Goal: Navigation & Orientation: Find specific page/section

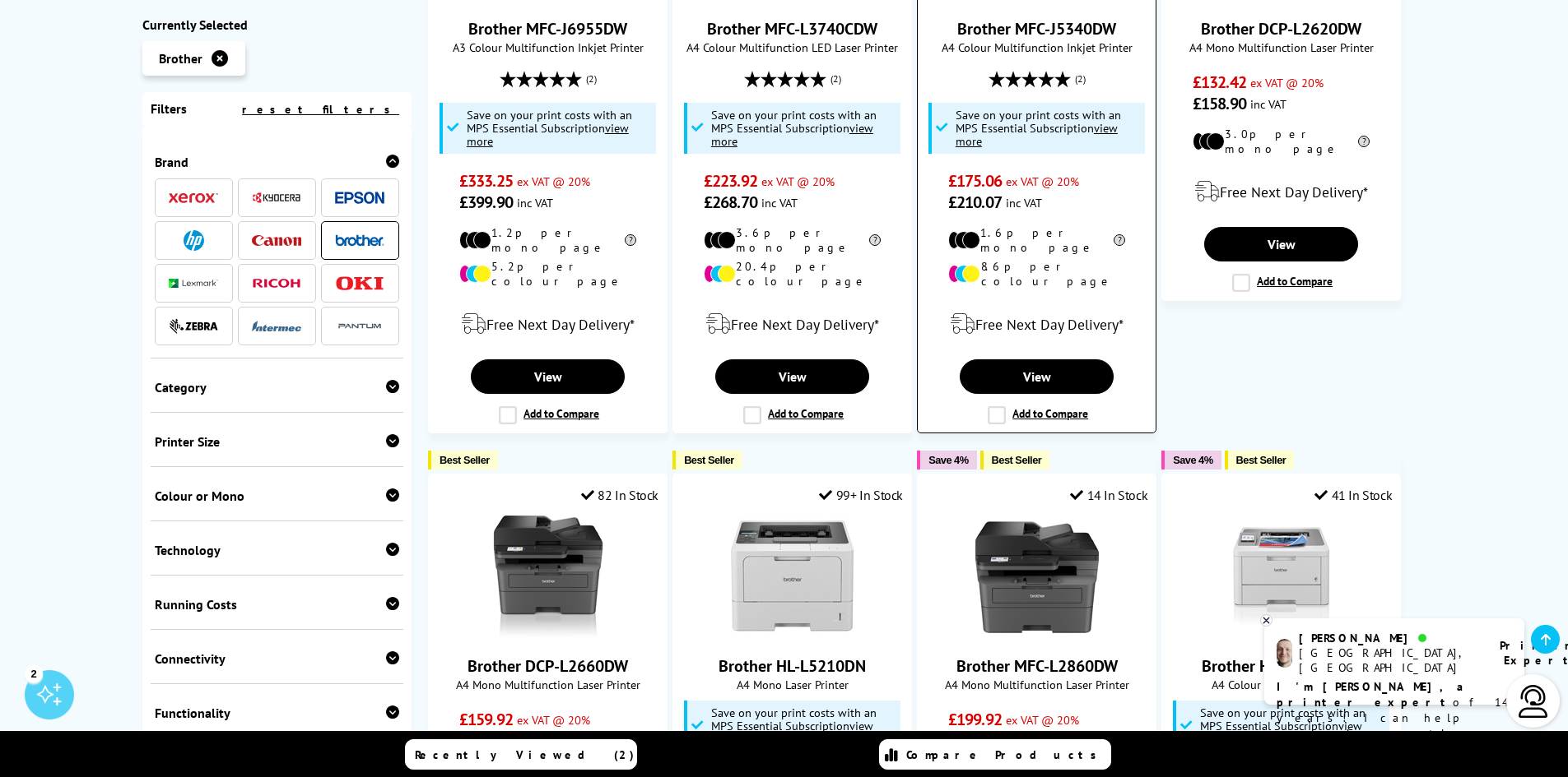
scroll to position [1646, 0]
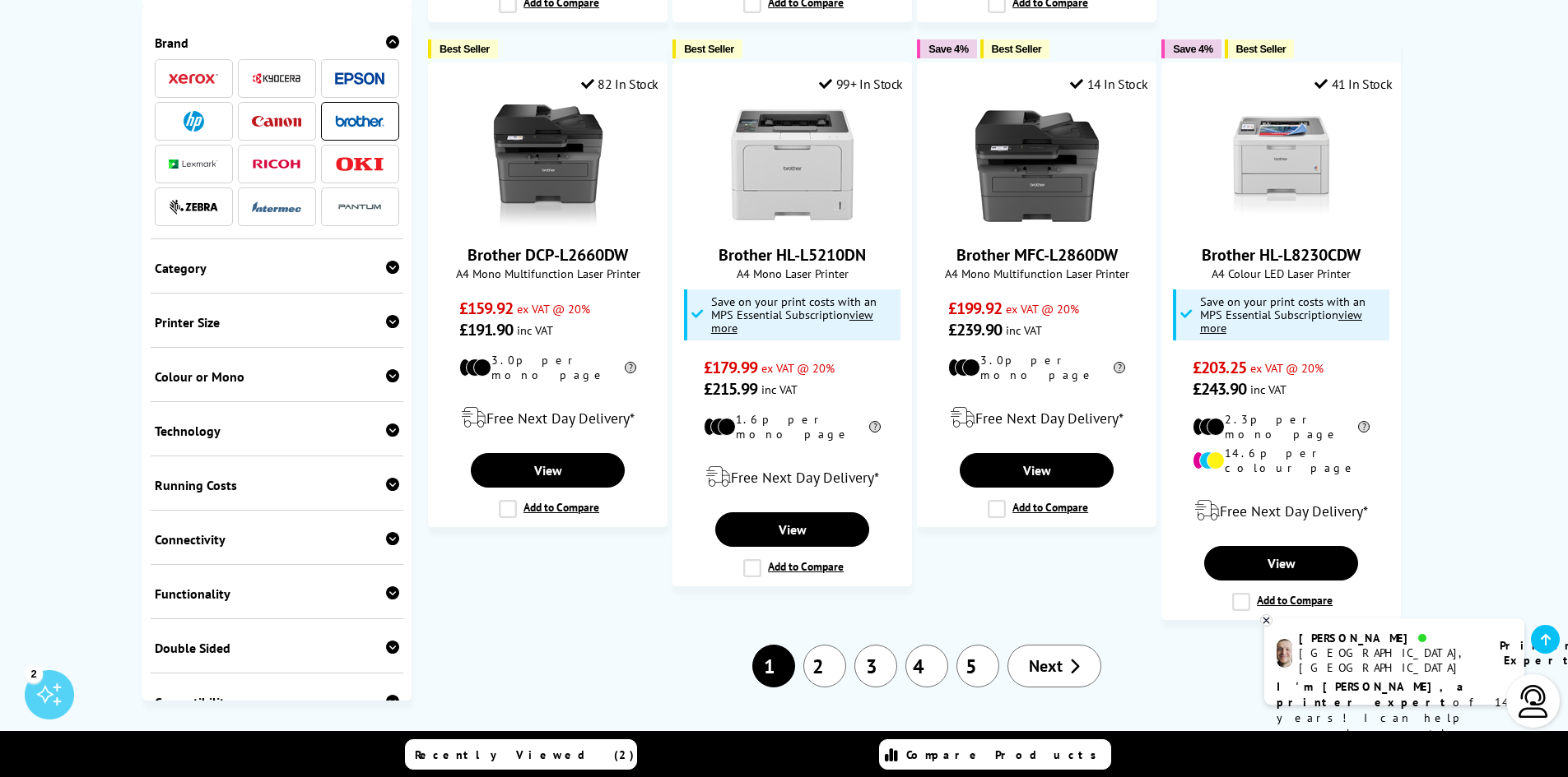
click at [825, 645] on link "2" at bounding box center [825, 666] width 43 height 43
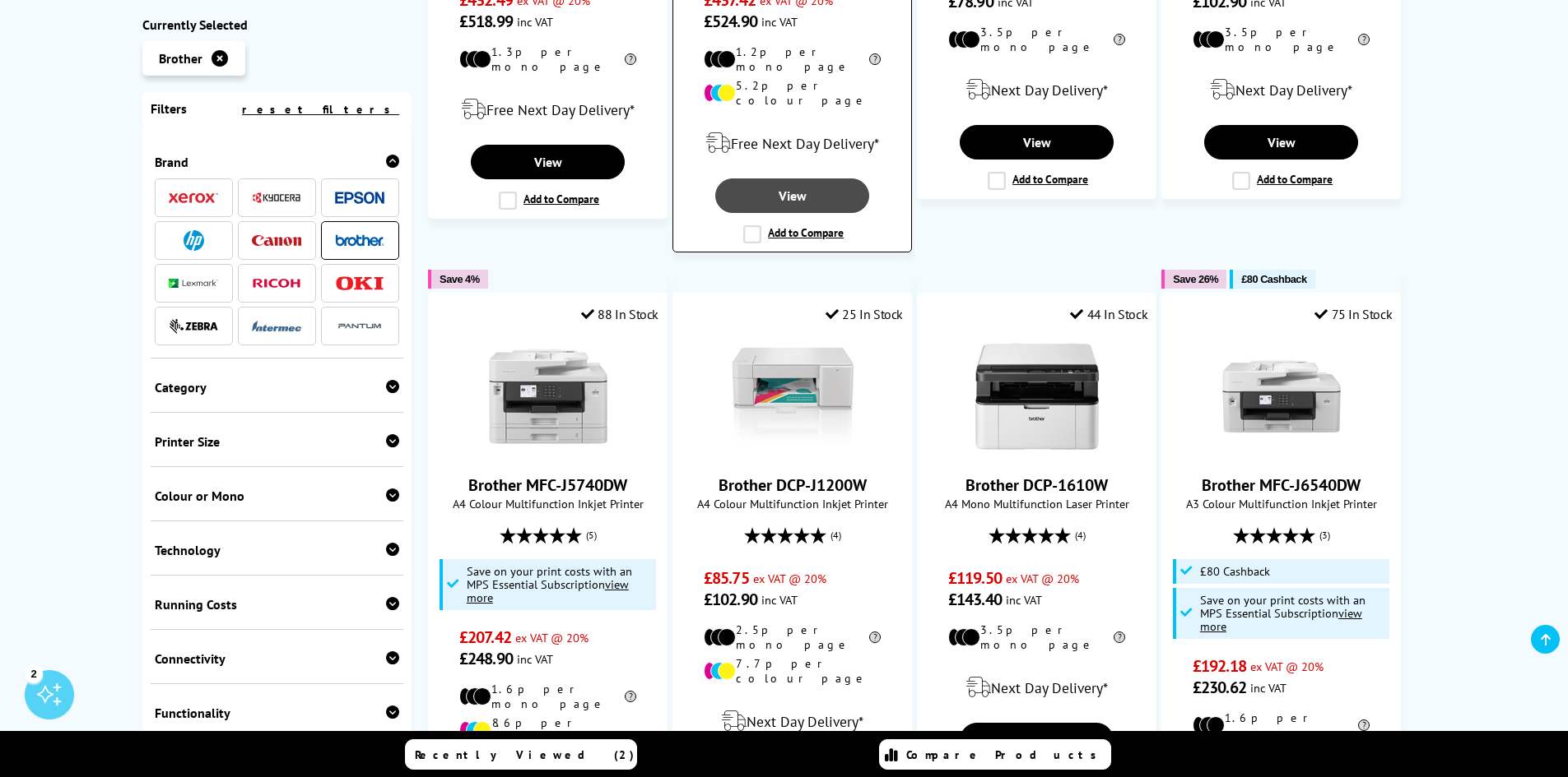
scroll to position [1809, 0]
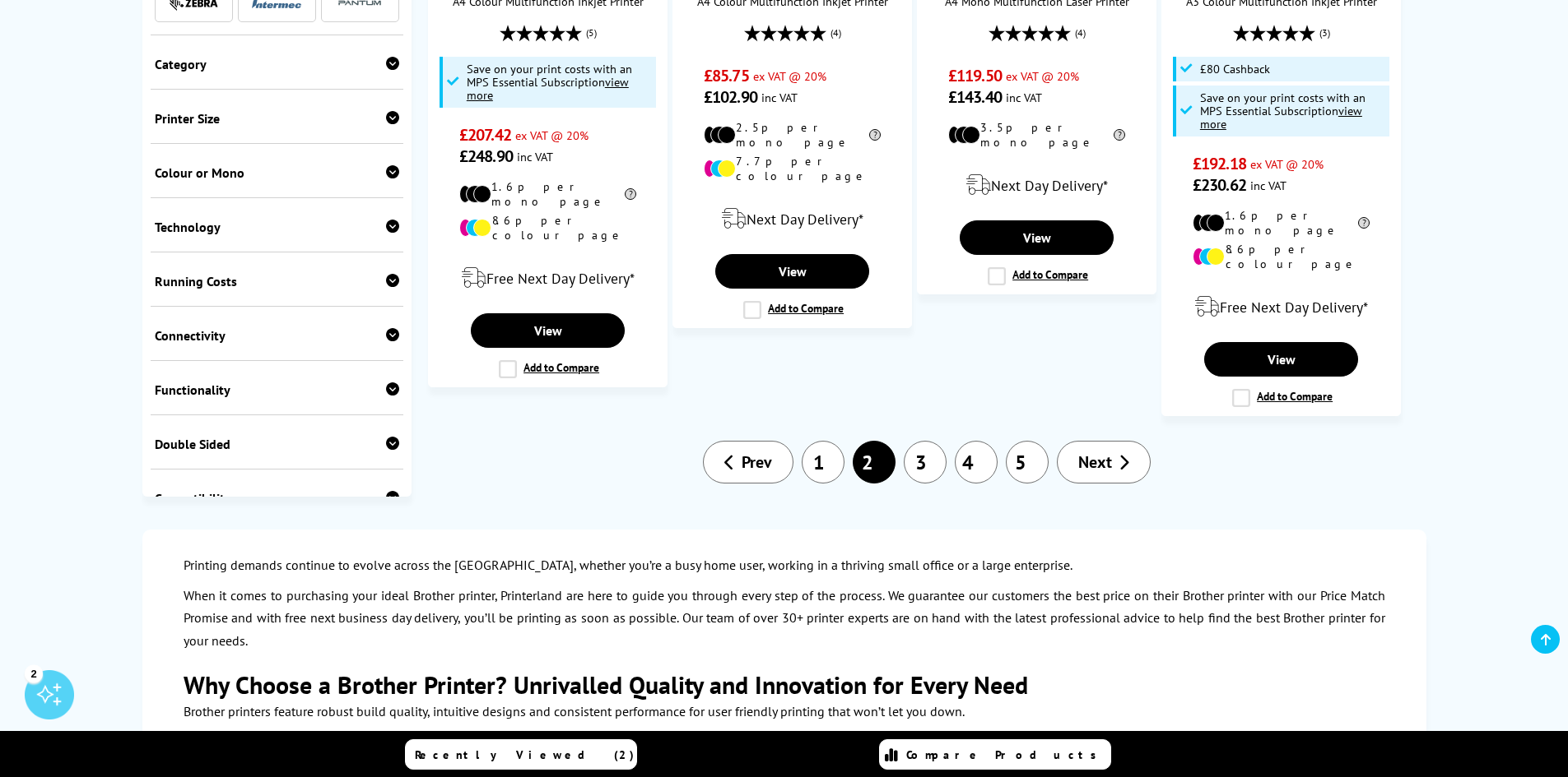
click at [825, 441] on link "1" at bounding box center [823, 462] width 43 height 43
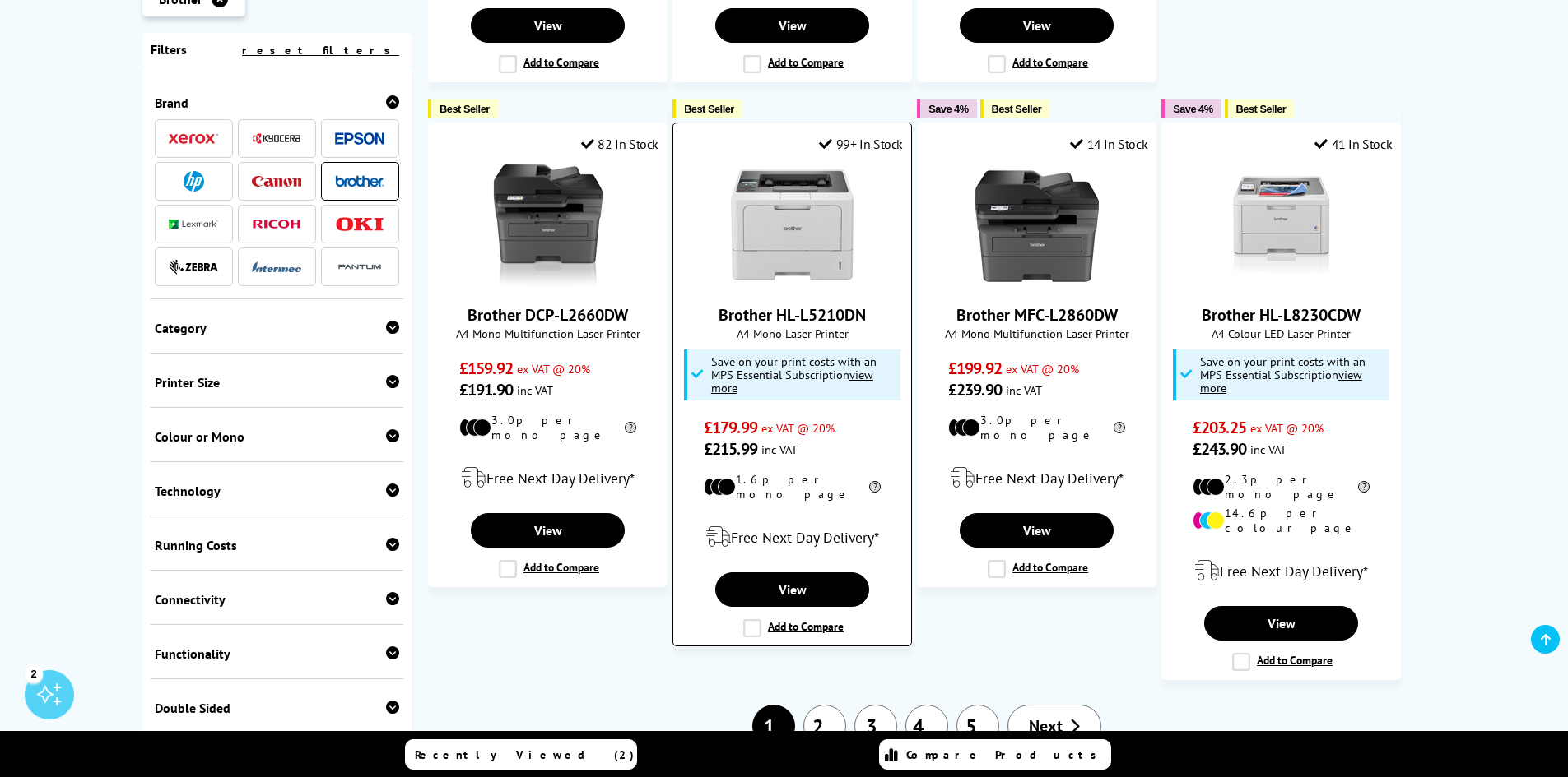
scroll to position [1646, 0]
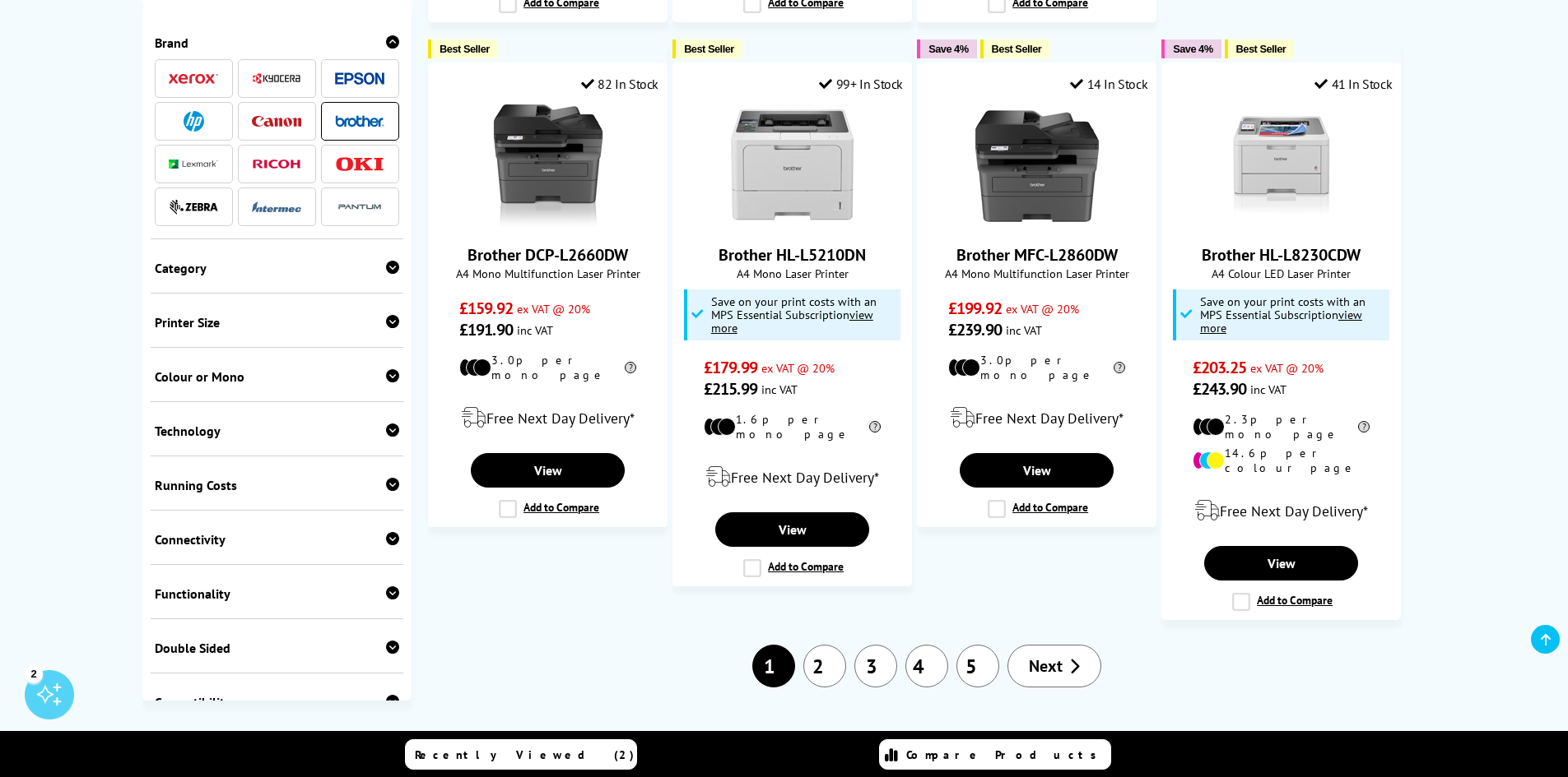
click at [830, 645] on link "2" at bounding box center [825, 666] width 43 height 43
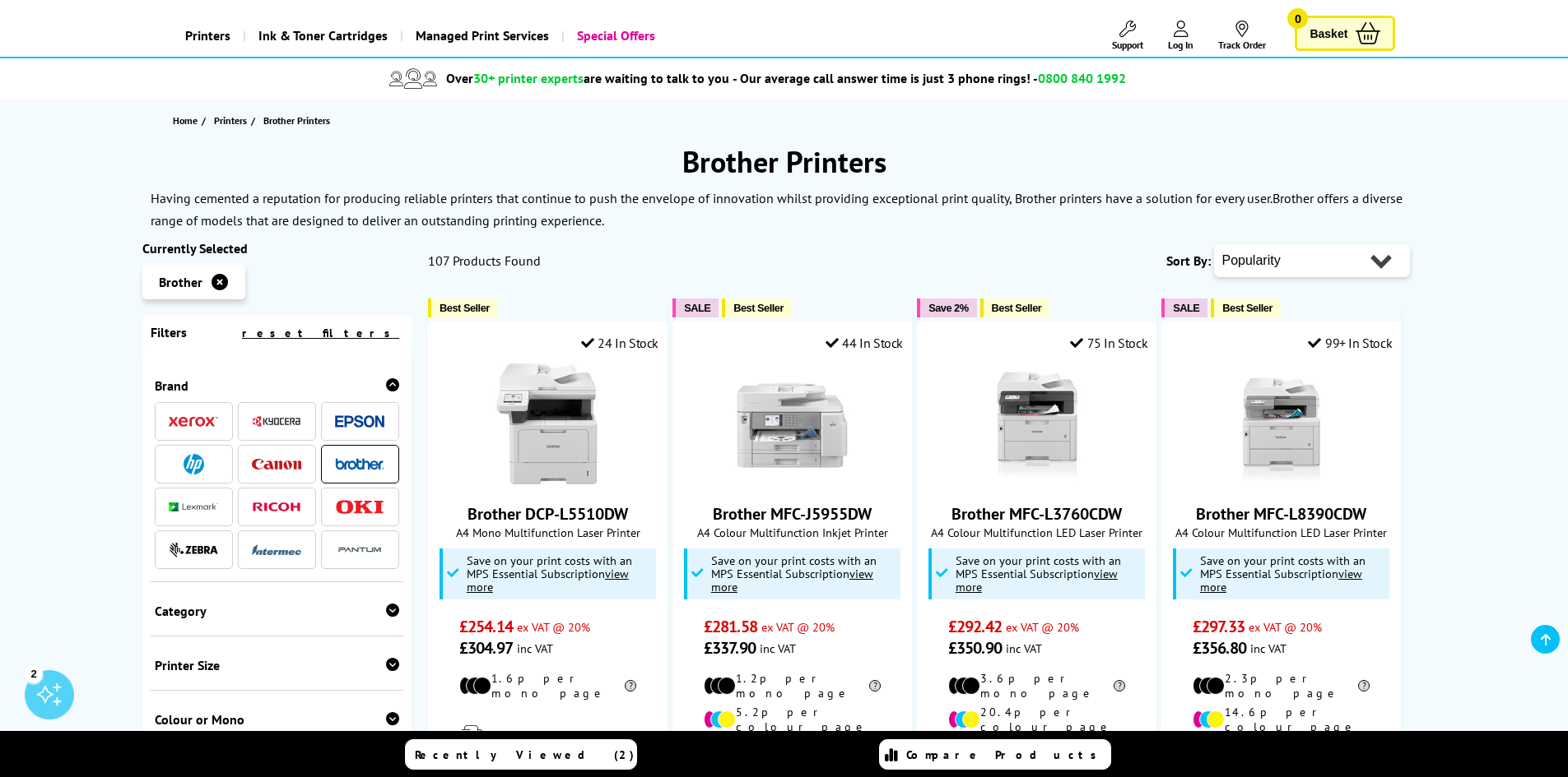
scroll to position [165, 0]
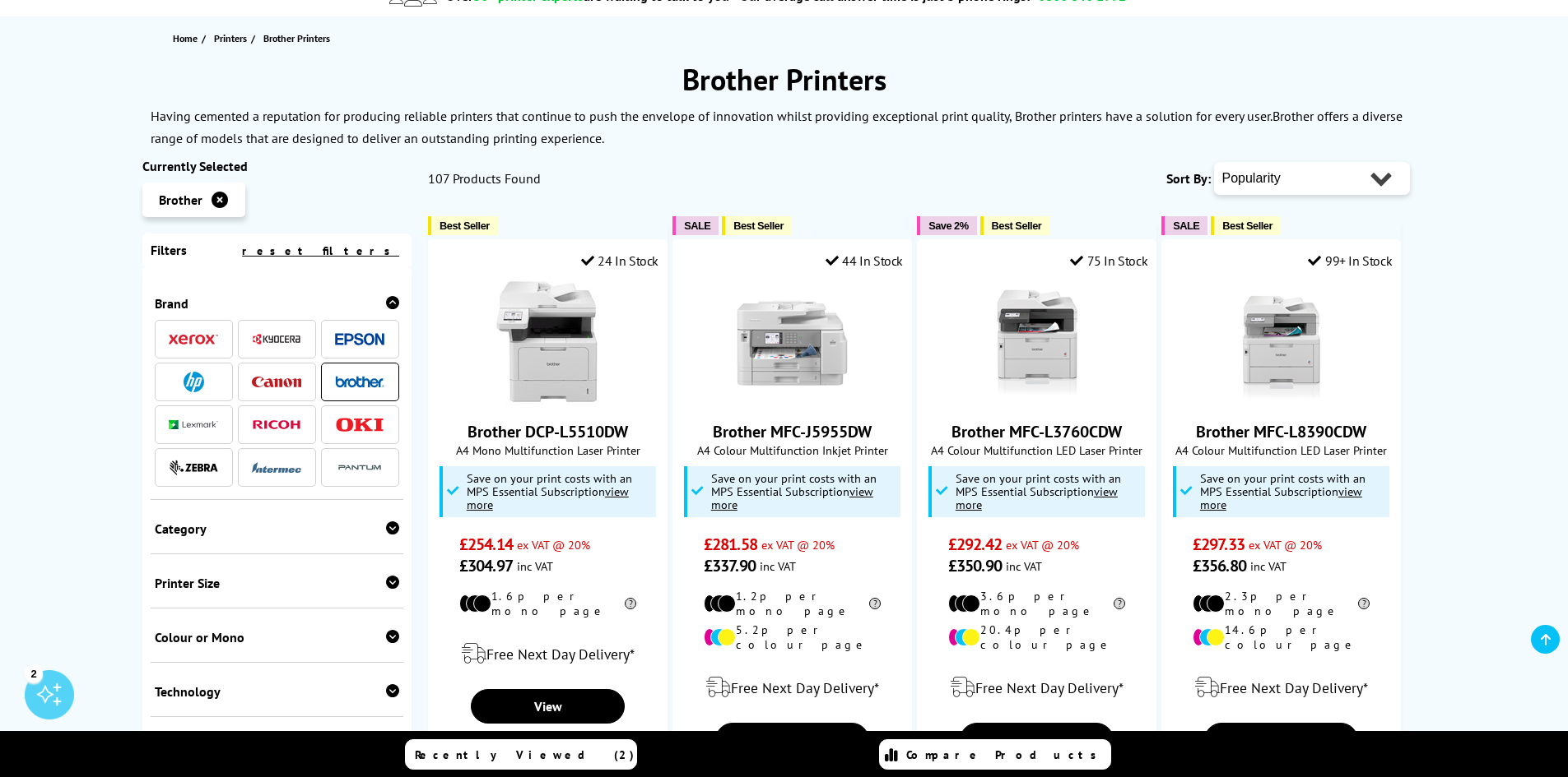
click at [174, 382] on span at bounding box center [193, 381] width 49 height 21
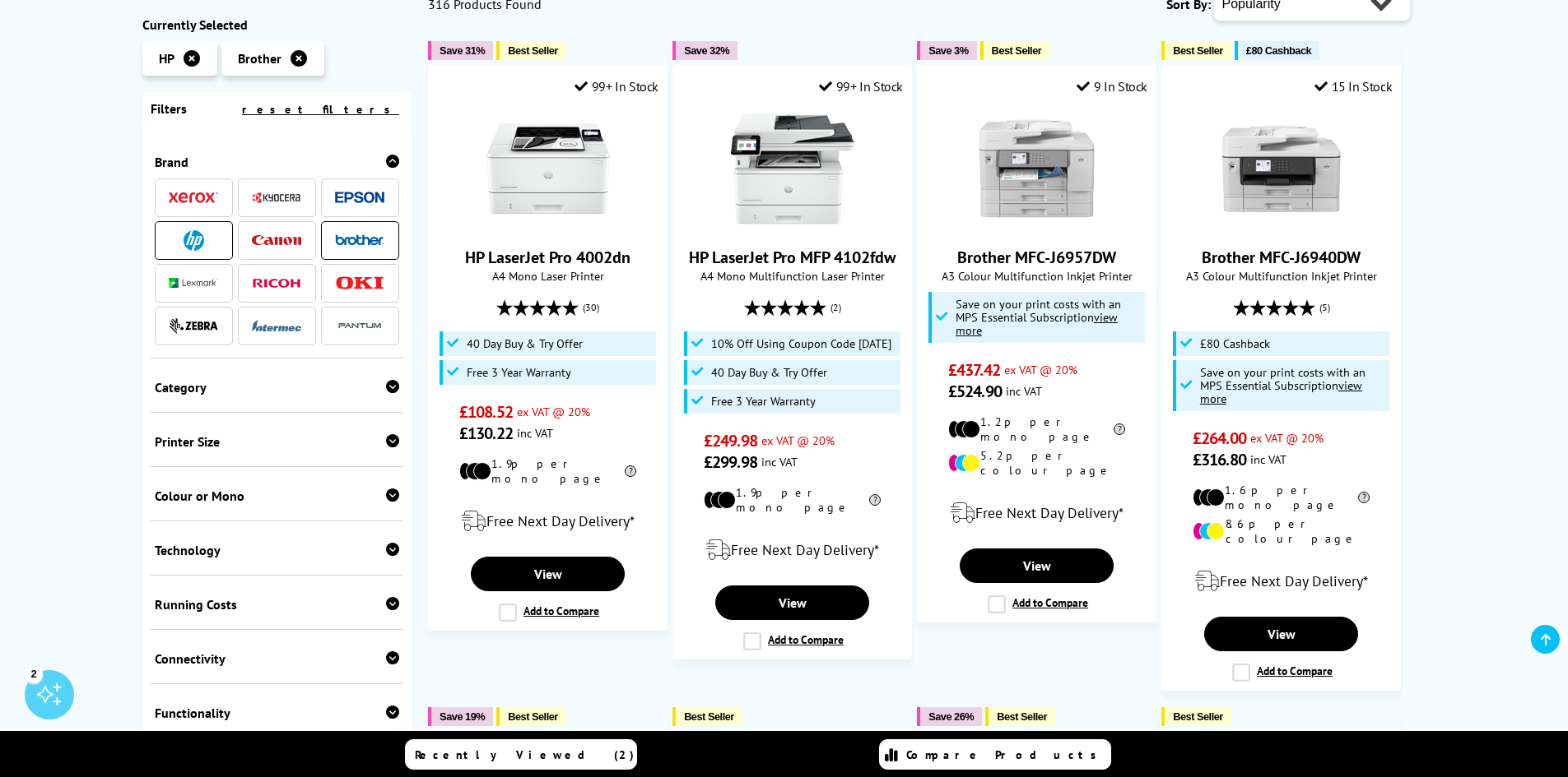
scroll to position [246, 0]
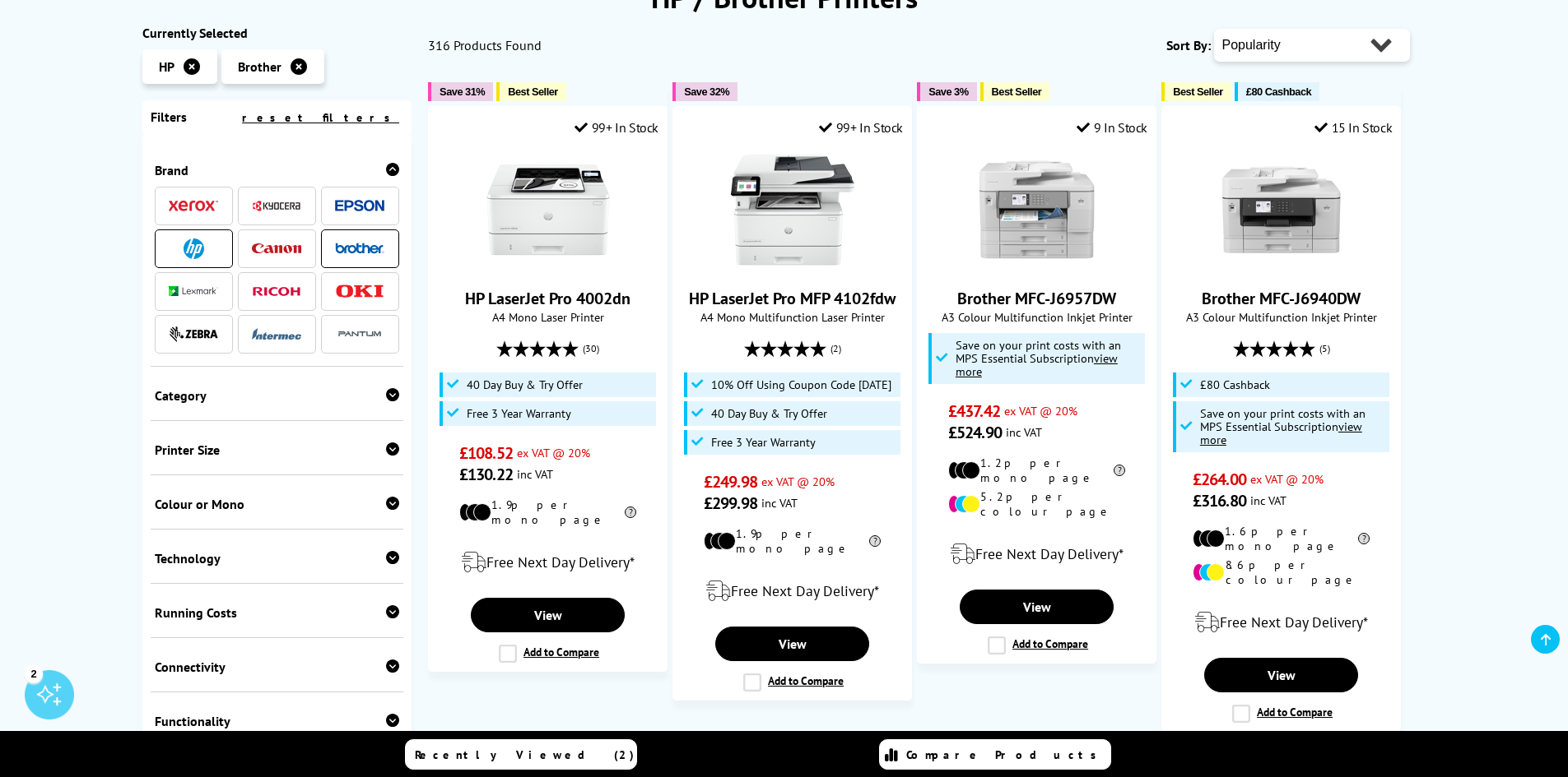
click at [349, 240] on span at bounding box center [359, 248] width 49 height 21
